Goal: Navigation & Orientation: Go to known website

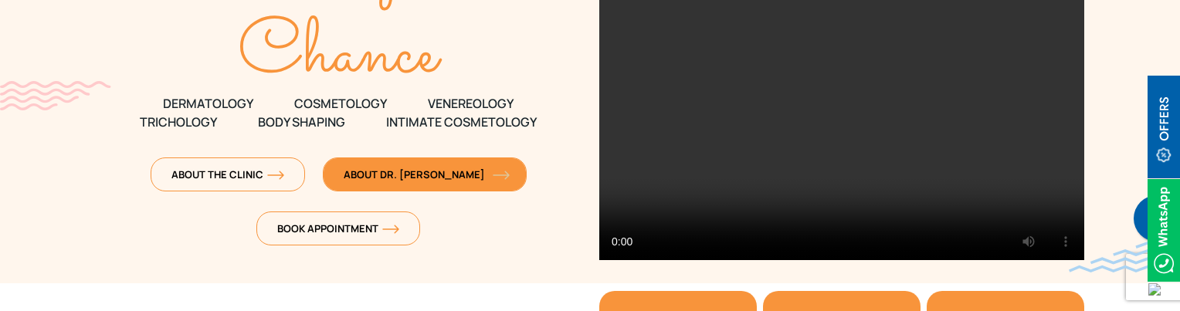
scroll to position [232, 0]
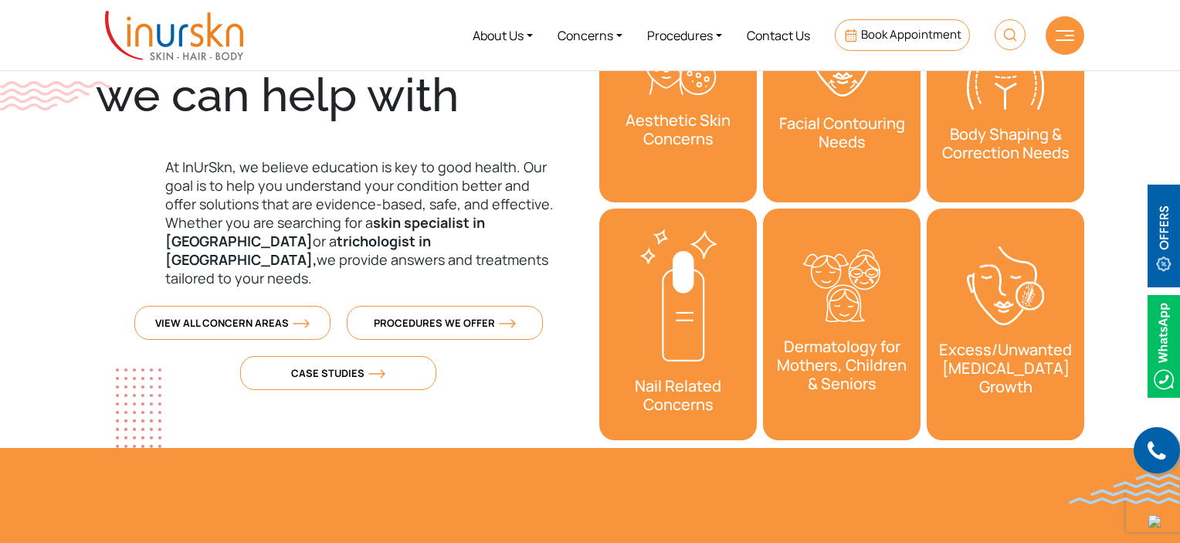
scroll to position [232, 0]
